Goal: Task Accomplishment & Management: Manage account settings

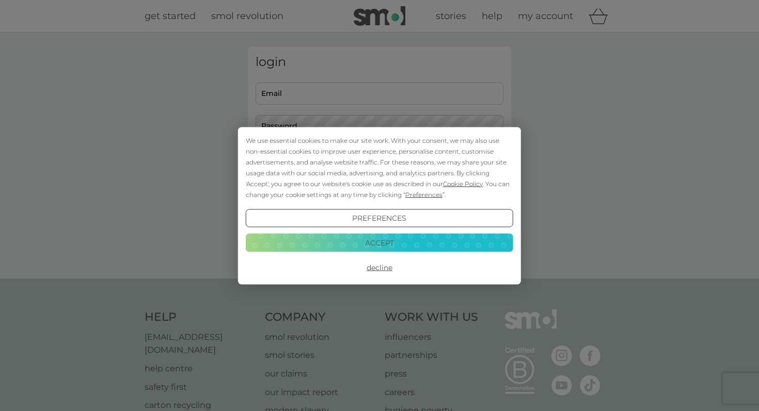
click at [391, 245] on button "Accept" at bounding box center [379, 243] width 267 height 19
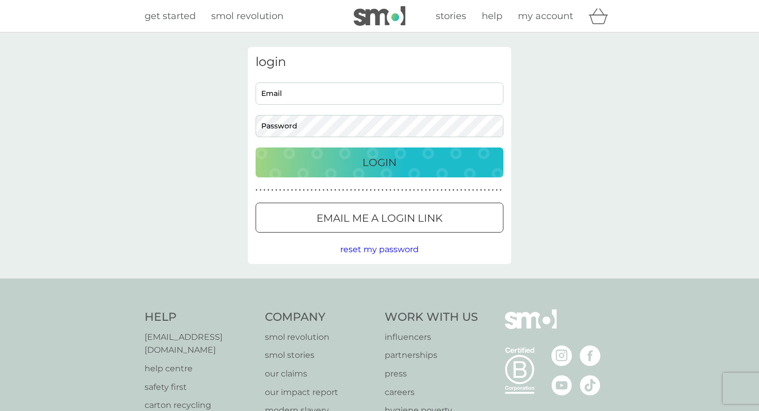
click at [350, 214] on p "Email me a login link" at bounding box center [379, 218] width 126 height 17
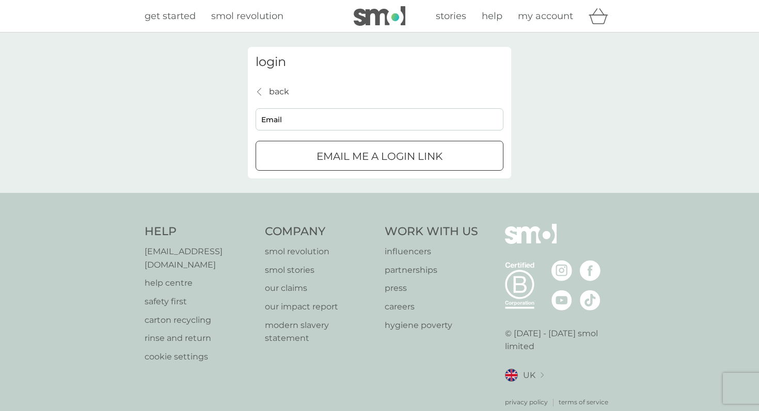
click at [389, 125] on input "Email" at bounding box center [380, 119] width 248 height 22
type input "baungaardcathrine@hotmail.com"
click at [379, 162] on div "submit" at bounding box center [379, 156] width 37 height 11
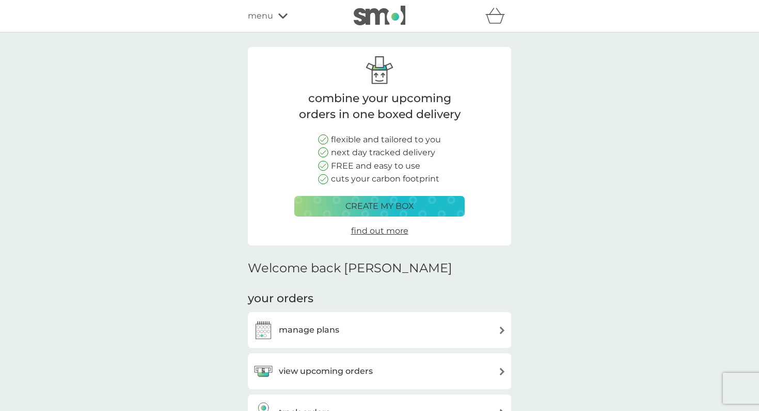
scroll to position [96, 0]
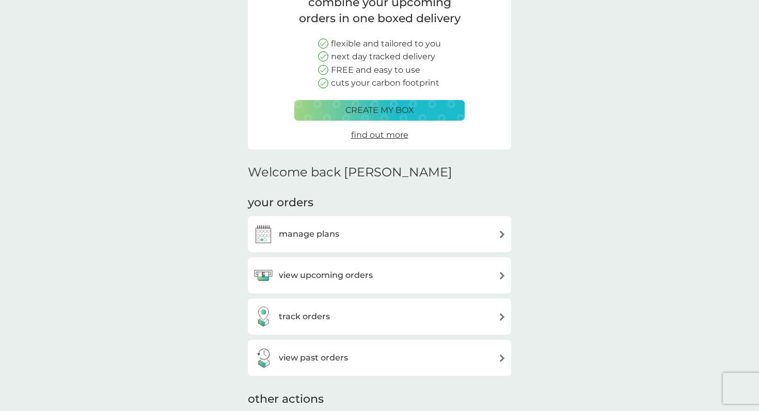
click at [351, 234] on div "manage plans" at bounding box center [379, 234] width 253 height 21
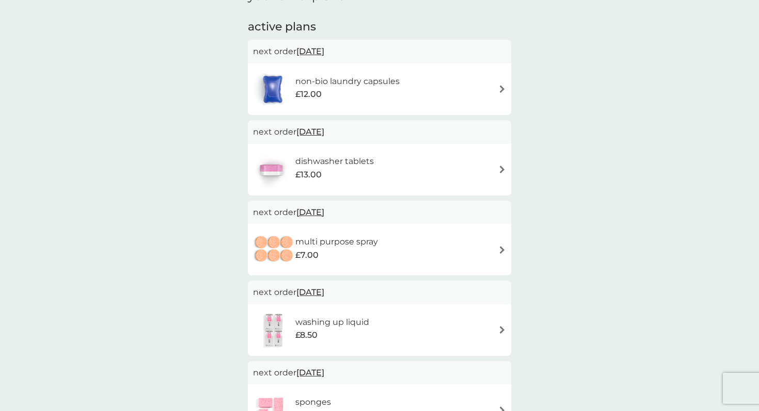
scroll to position [168, 0]
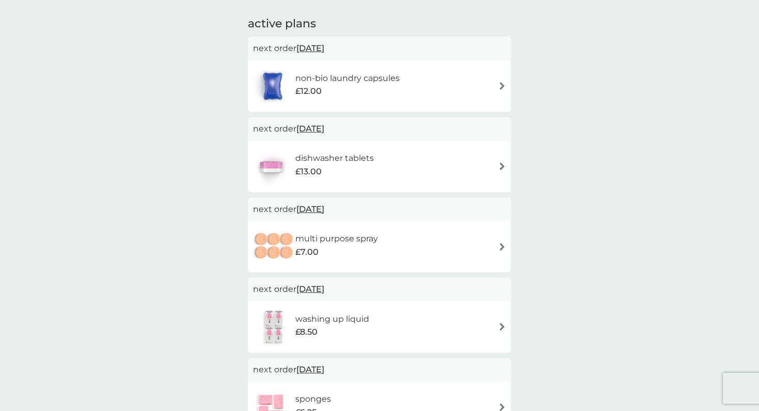
click at [368, 152] on h6 "dishwasher tablets" at bounding box center [334, 158] width 78 height 13
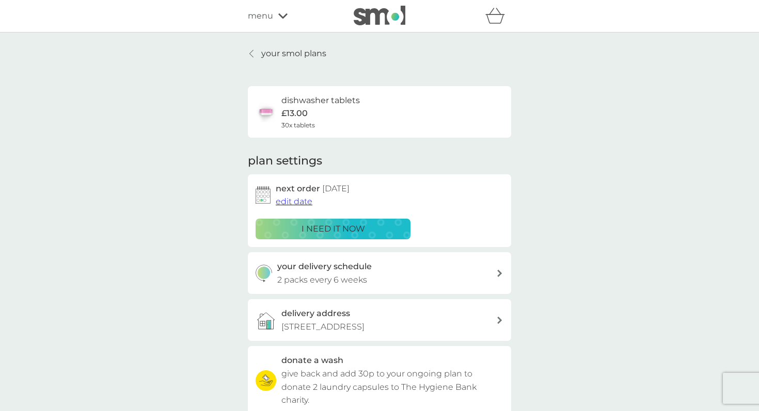
scroll to position [19, 0]
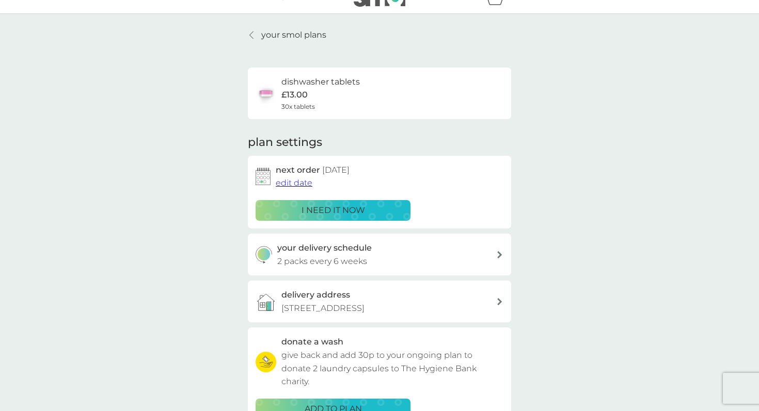
click at [297, 183] on span "edit date" at bounding box center [294, 183] width 37 height 10
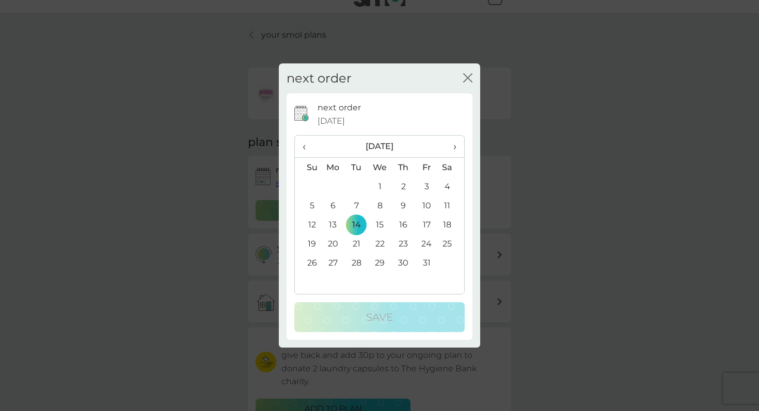
click at [302, 138] on th "‹" at bounding box center [308, 147] width 26 height 22
click at [359, 205] on td "9" at bounding box center [356, 205] width 23 height 19
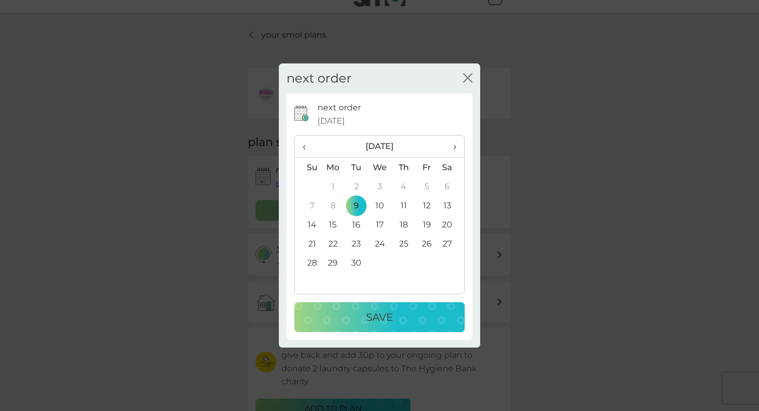
click at [370, 320] on p "Save" at bounding box center [379, 317] width 27 height 17
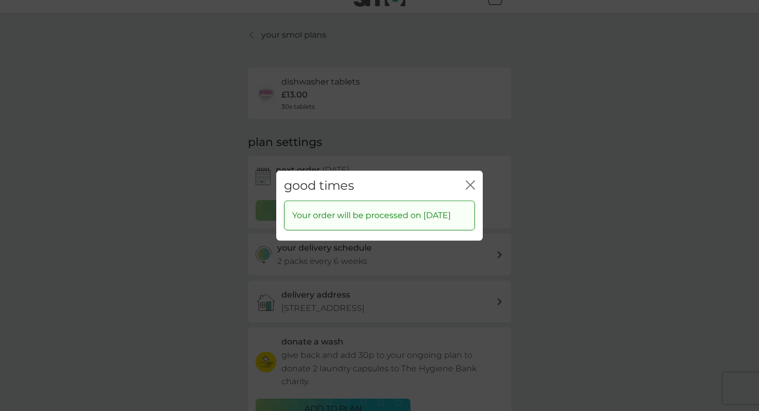
click at [468, 180] on icon "close" at bounding box center [470, 184] width 9 height 9
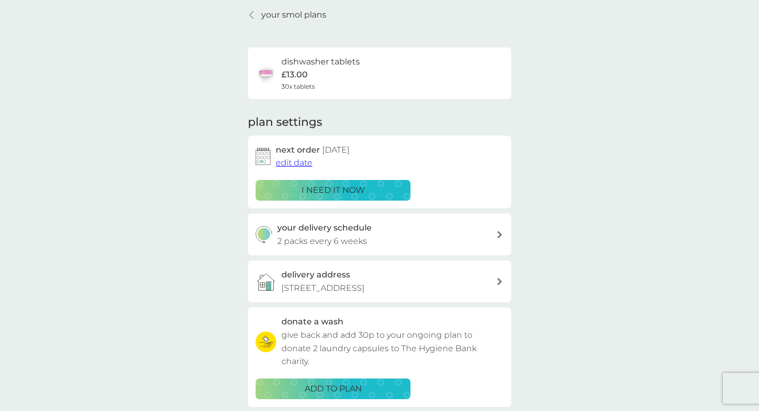
scroll to position [0, 0]
